Goal: Task Accomplishment & Management: Use online tool/utility

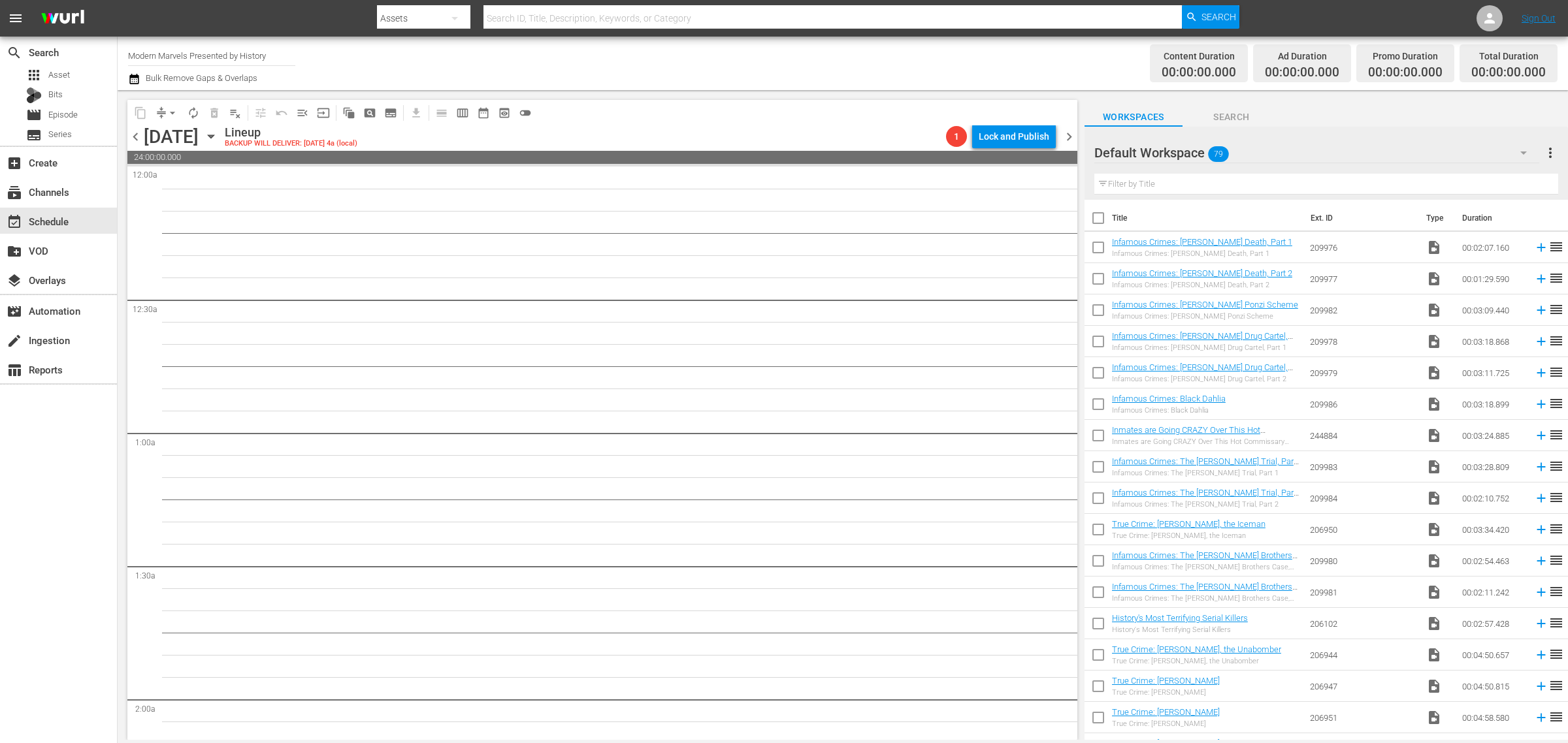
click at [576, 63] on div "Channel Title Modern Marvels Presented by History Bulk Remove Gaps & Overlaps" at bounding box center [518, 63] width 779 height 47
click at [218, 134] on icon "button" at bounding box center [211, 137] width 15 height 15
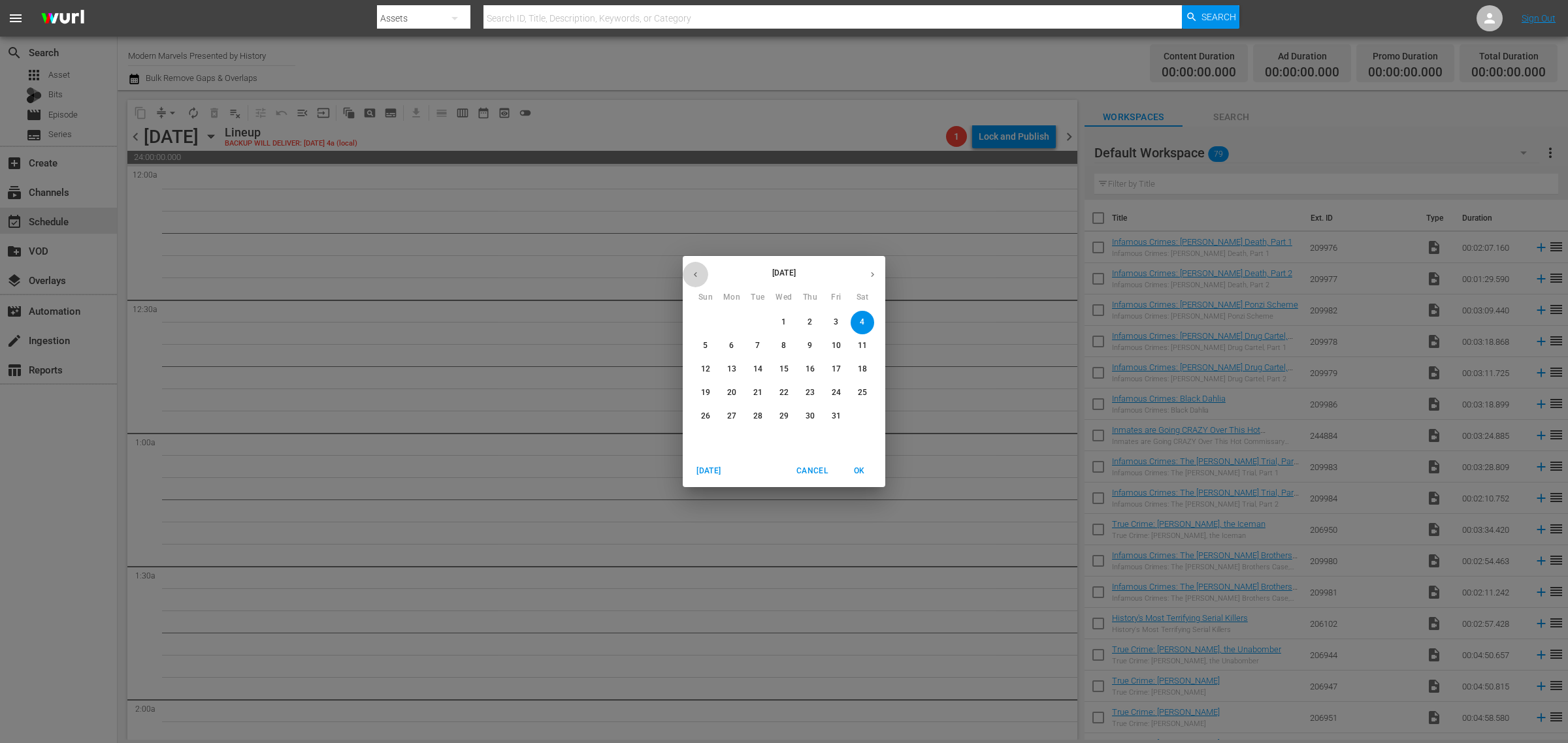
click at [692, 273] on icon "button" at bounding box center [695, 274] width 10 height 10
click at [732, 417] on p "29" at bounding box center [731, 416] width 9 height 11
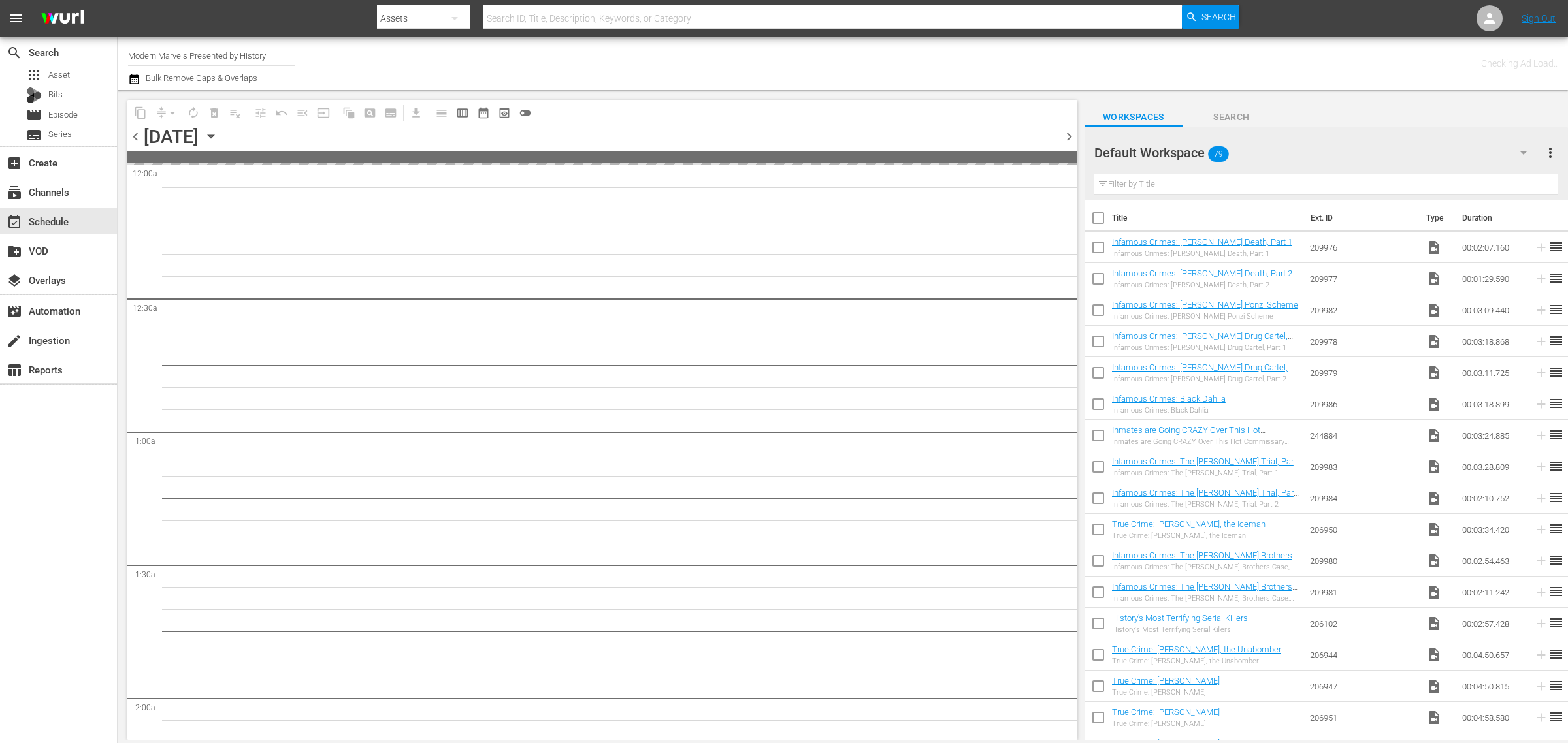
click at [753, 47] on div "Channel Title Modern Marvels Presented by History Bulk Remove Gaps & Overlaps" at bounding box center [518, 63] width 779 height 47
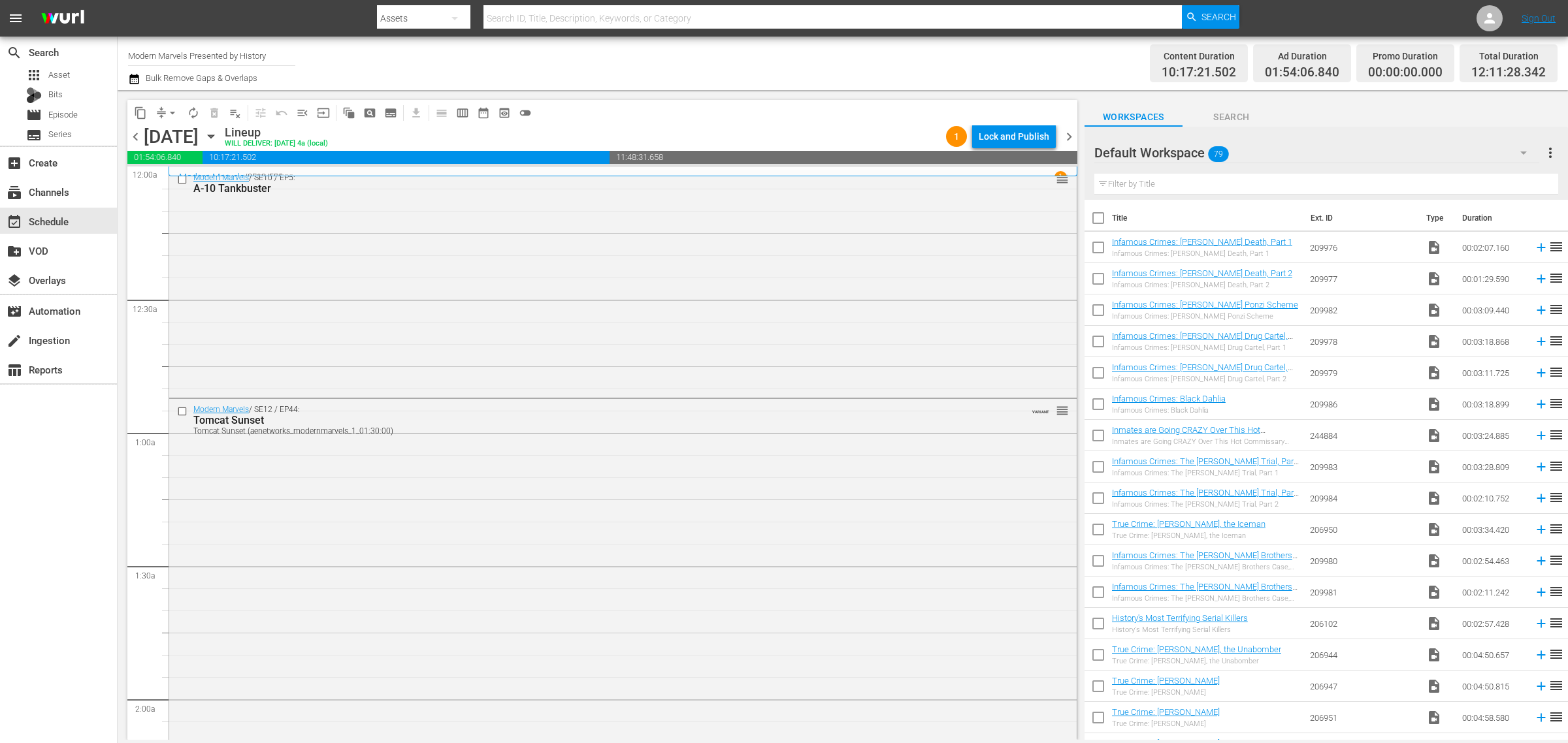
click at [756, 56] on div "Channel Title Modern Marvels Presented by History Bulk Remove Gaps & Overlaps" at bounding box center [518, 63] width 779 height 47
click at [807, 60] on div "Channel Title Modern Marvels Presented by History Bulk Remove Gaps & Overlaps" at bounding box center [518, 63] width 779 height 47
drag, startPoint x: 129, startPoint y: 56, endPoint x: 459, endPoint y: 60, distance: 330.0
click at [457, 60] on div "Channel Title Modern Marvels Presented by History Bulk Remove Gaps & Overlaps" at bounding box center [518, 63] width 779 height 47
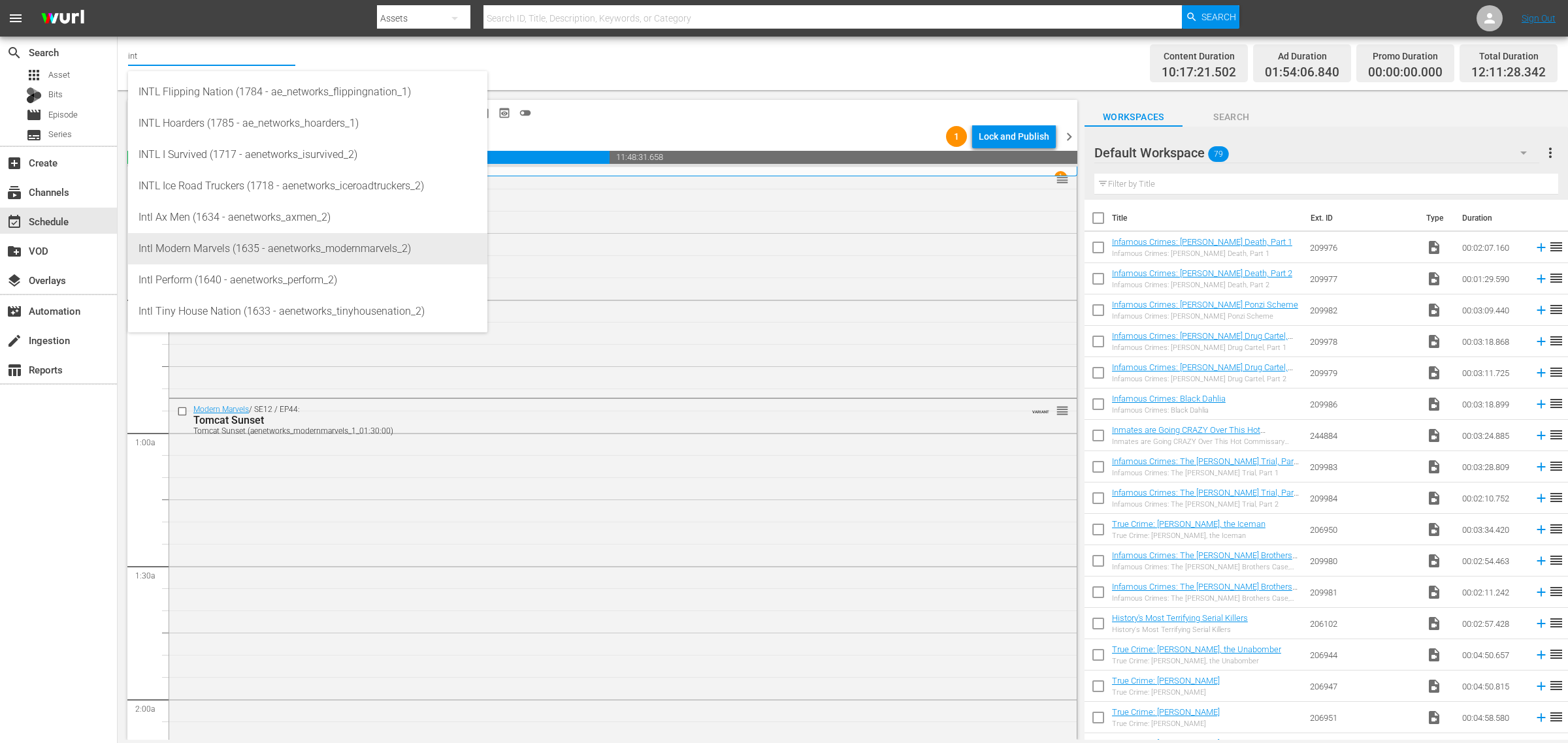
click at [235, 243] on div "Intl Modern Marvels (1635 - aenetworks_modernmarvels_2)" at bounding box center [307, 249] width 338 height 31
type input "Intl Modern Marvels (1635 - aenetworks_modernmarvels_2)"
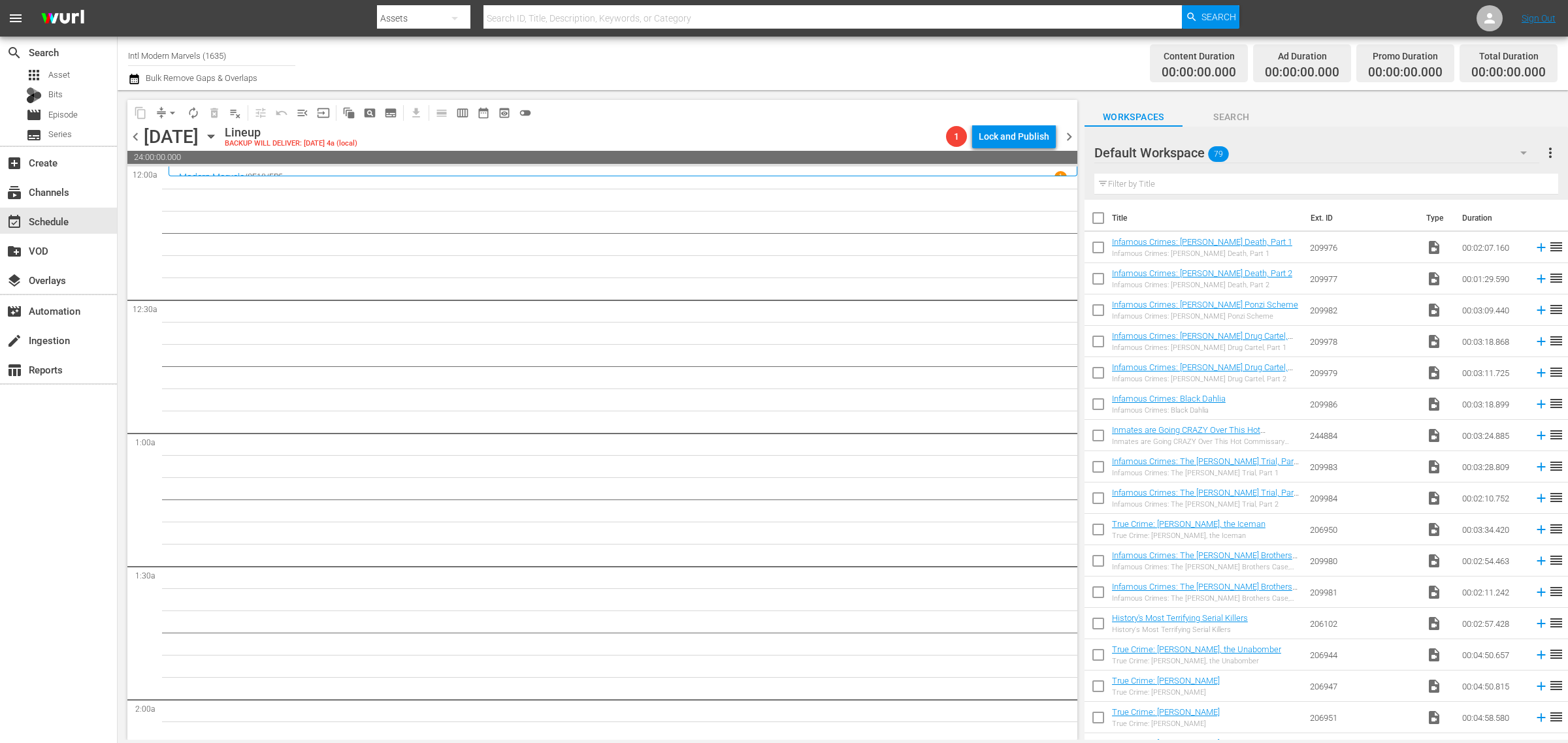
click at [703, 77] on div "Channel Title Intl Modern Marvels (1635) Bulk Remove Gaps & Overlaps" at bounding box center [518, 63] width 779 height 47
